Goal: Navigation & Orientation: Go to known website

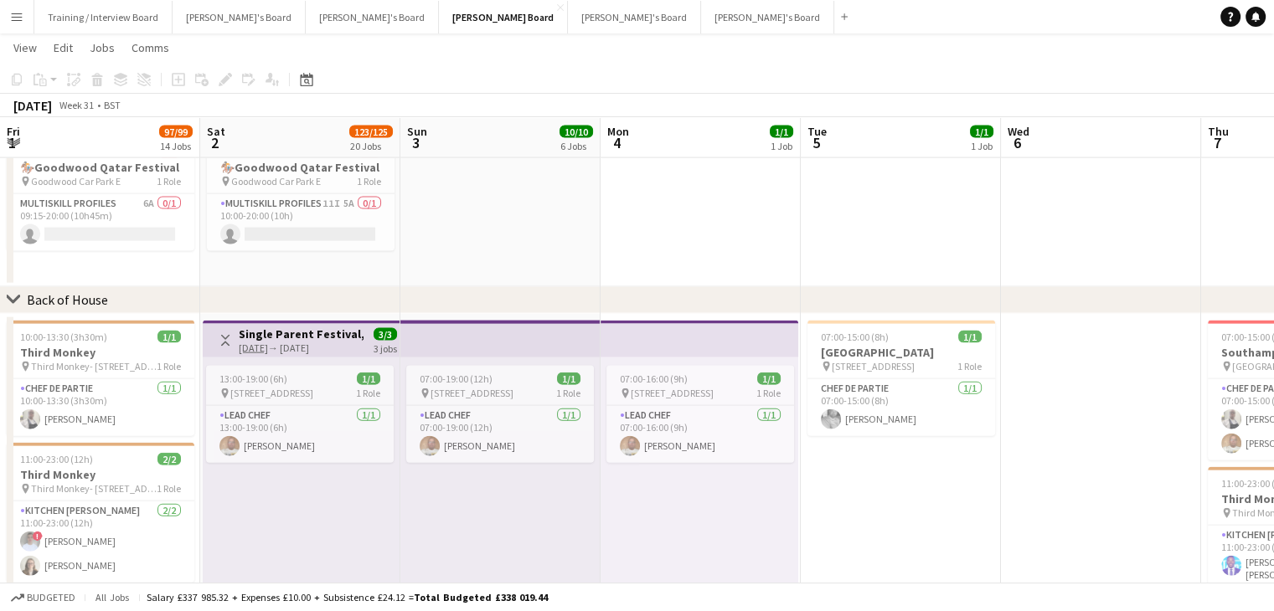
scroll to position [0, 368]
